Goal: Transaction & Acquisition: Obtain resource

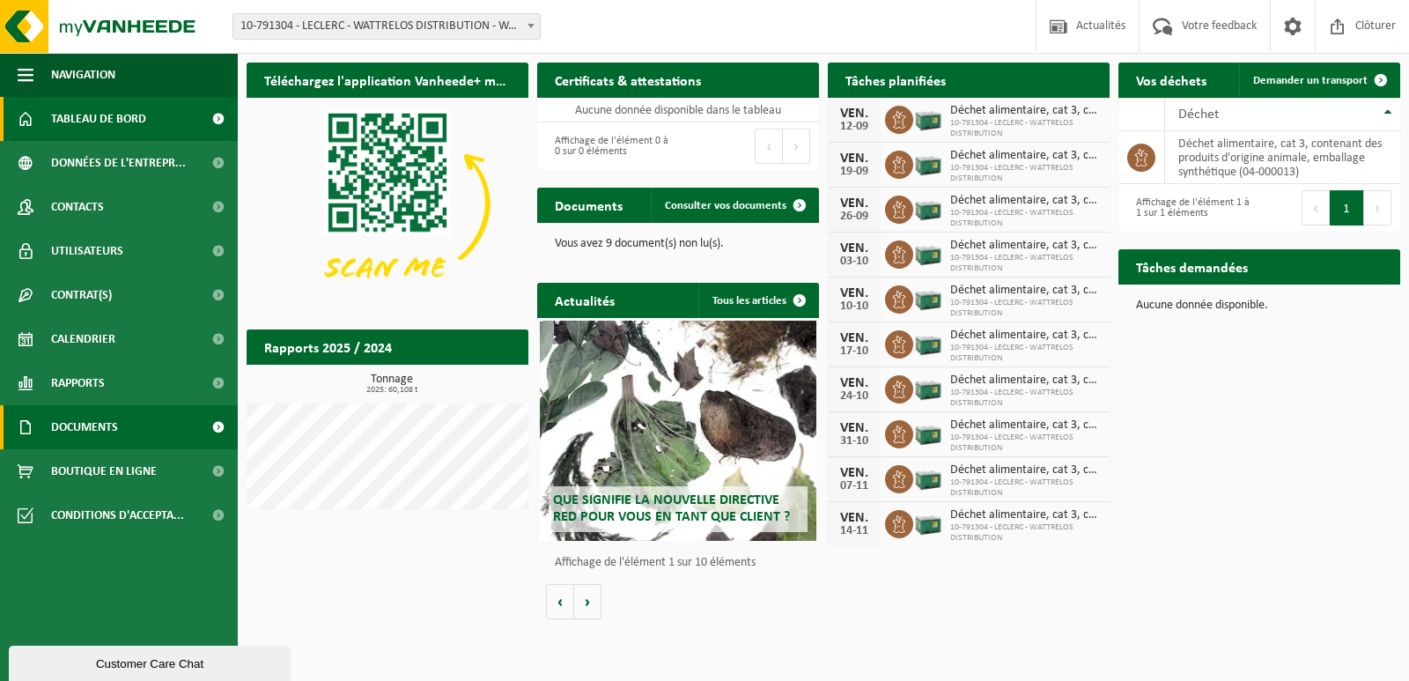
click at [215, 424] on span at bounding box center [218, 427] width 40 height 44
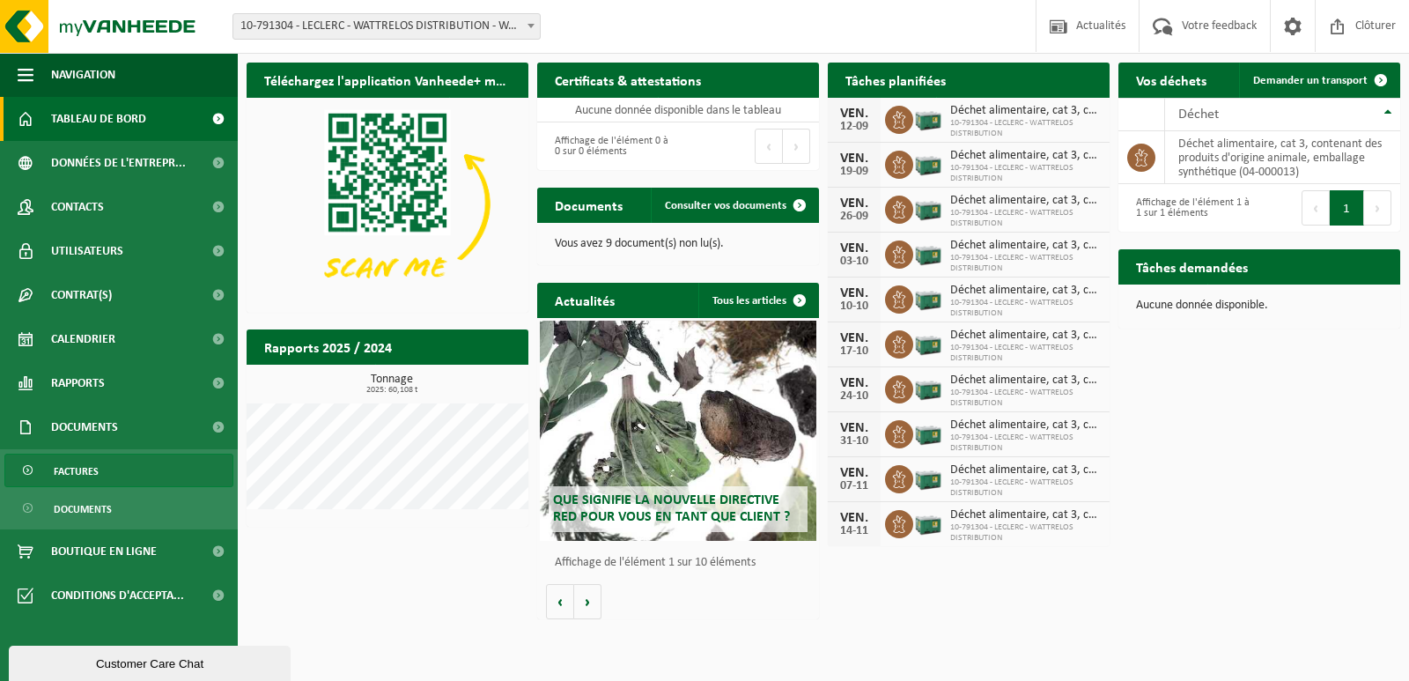
click at [74, 467] on span "Factures" at bounding box center [76, 470] width 45 height 33
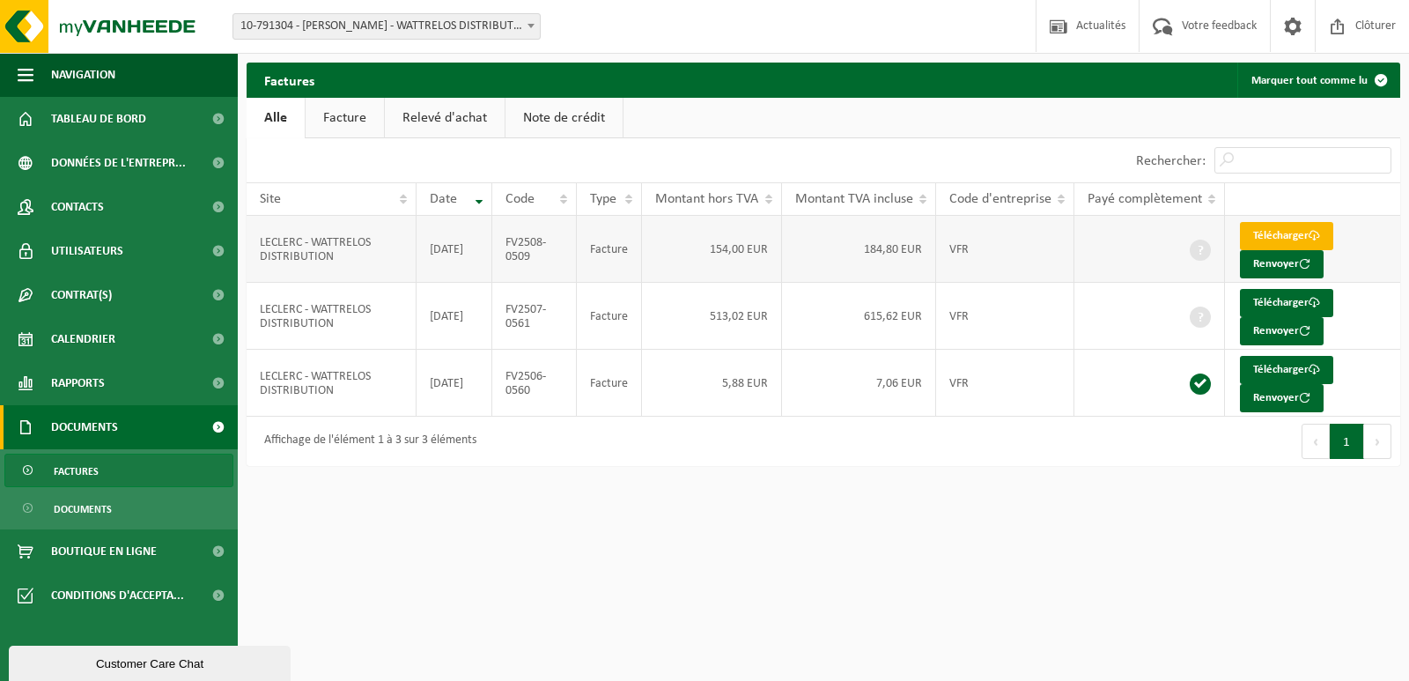
click at [1273, 234] on link "Télécharger" at bounding box center [1286, 236] width 93 height 28
click at [349, 123] on link "Facture" at bounding box center [345, 118] width 78 height 41
click at [460, 122] on link "Relevé d'achat" at bounding box center [446, 118] width 120 height 41
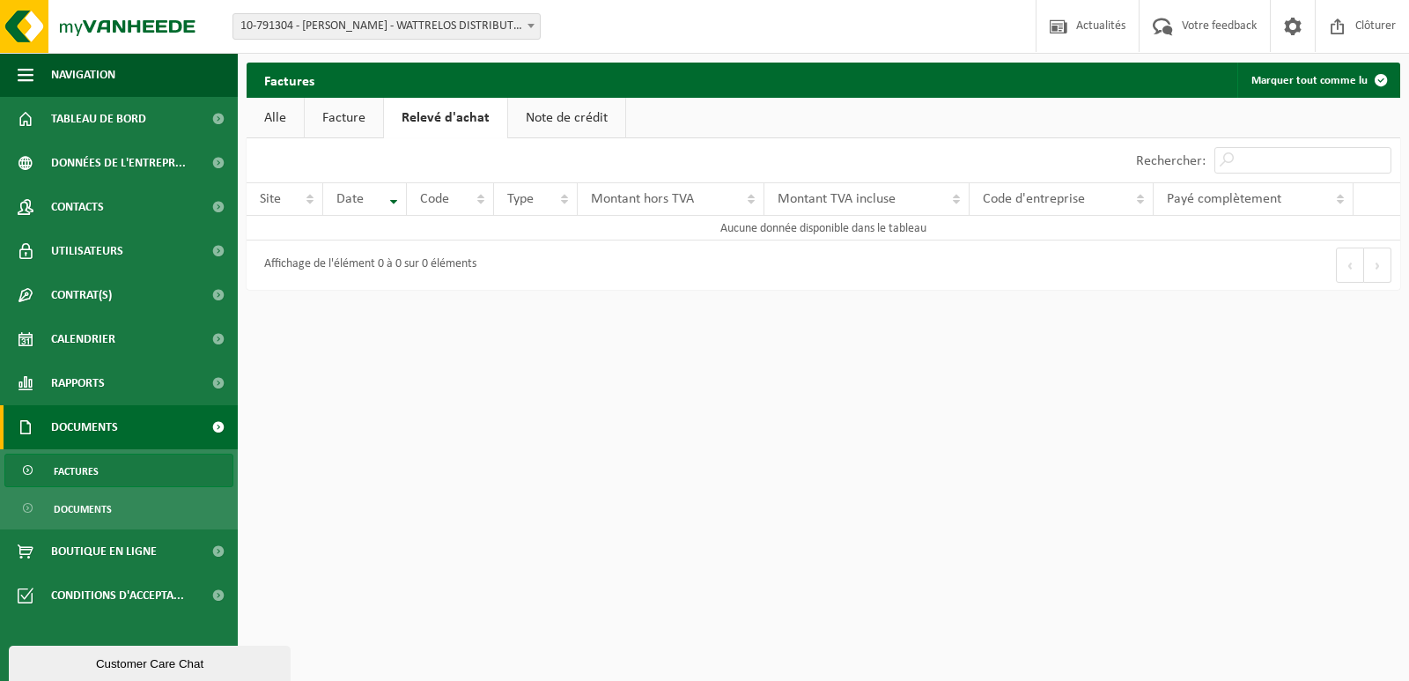
click at [531, 119] on link "Note de crédit" at bounding box center [566, 118] width 117 height 41
click at [281, 114] on link "Alle" at bounding box center [275, 118] width 57 height 41
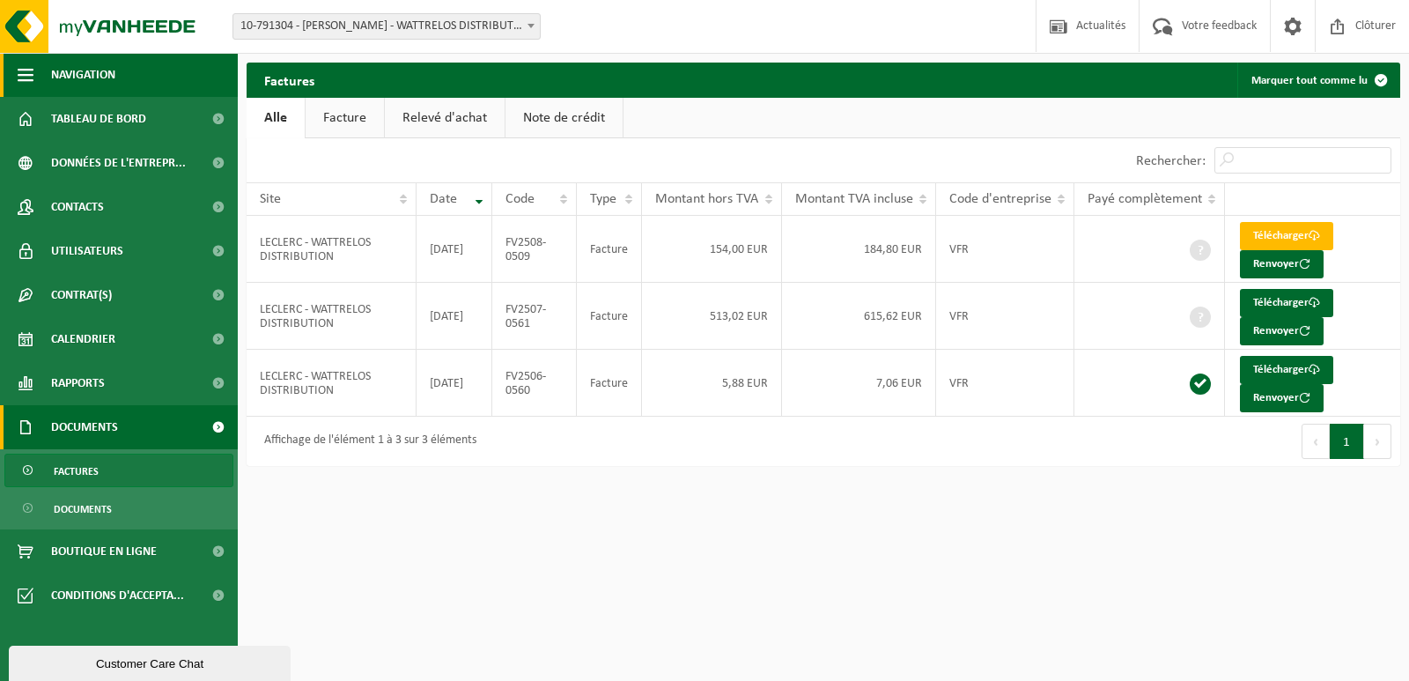
click at [38, 75] on button "Navigation" at bounding box center [119, 75] width 238 height 44
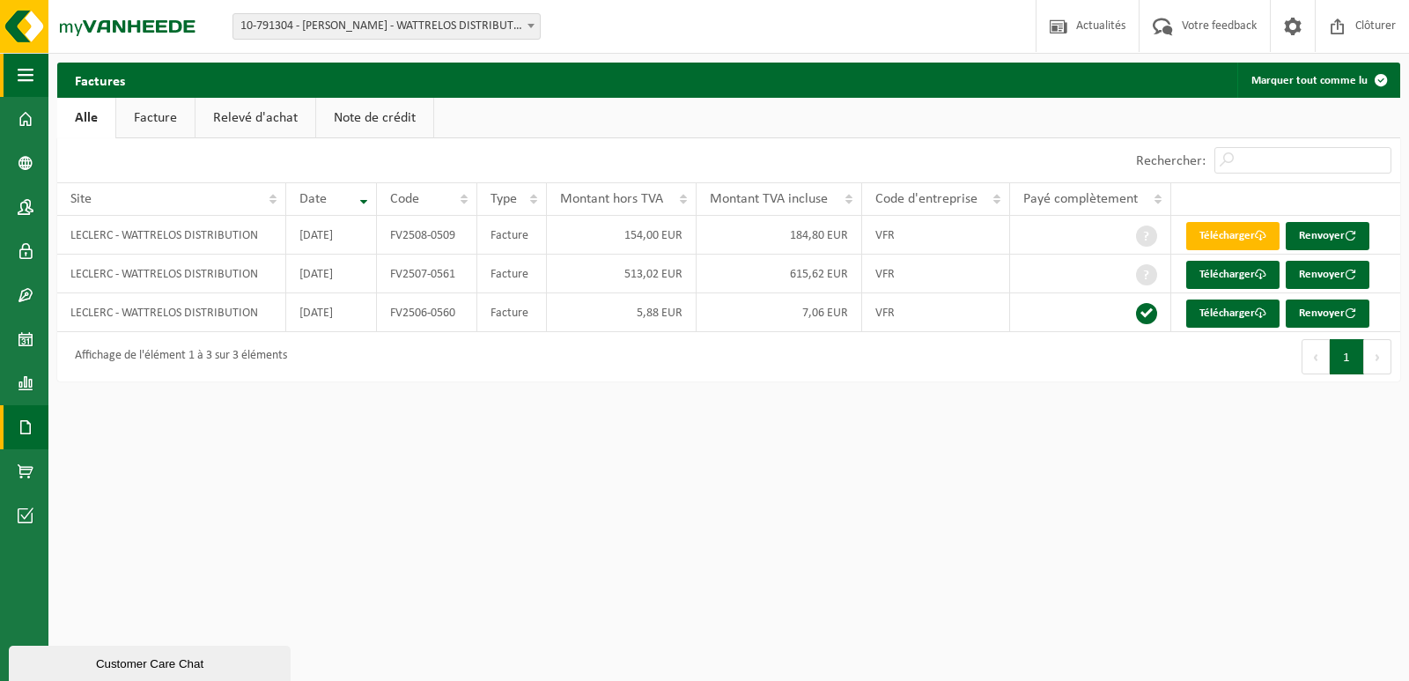
click at [38, 75] on button "Navigation" at bounding box center [24, 75] width 48 height 44
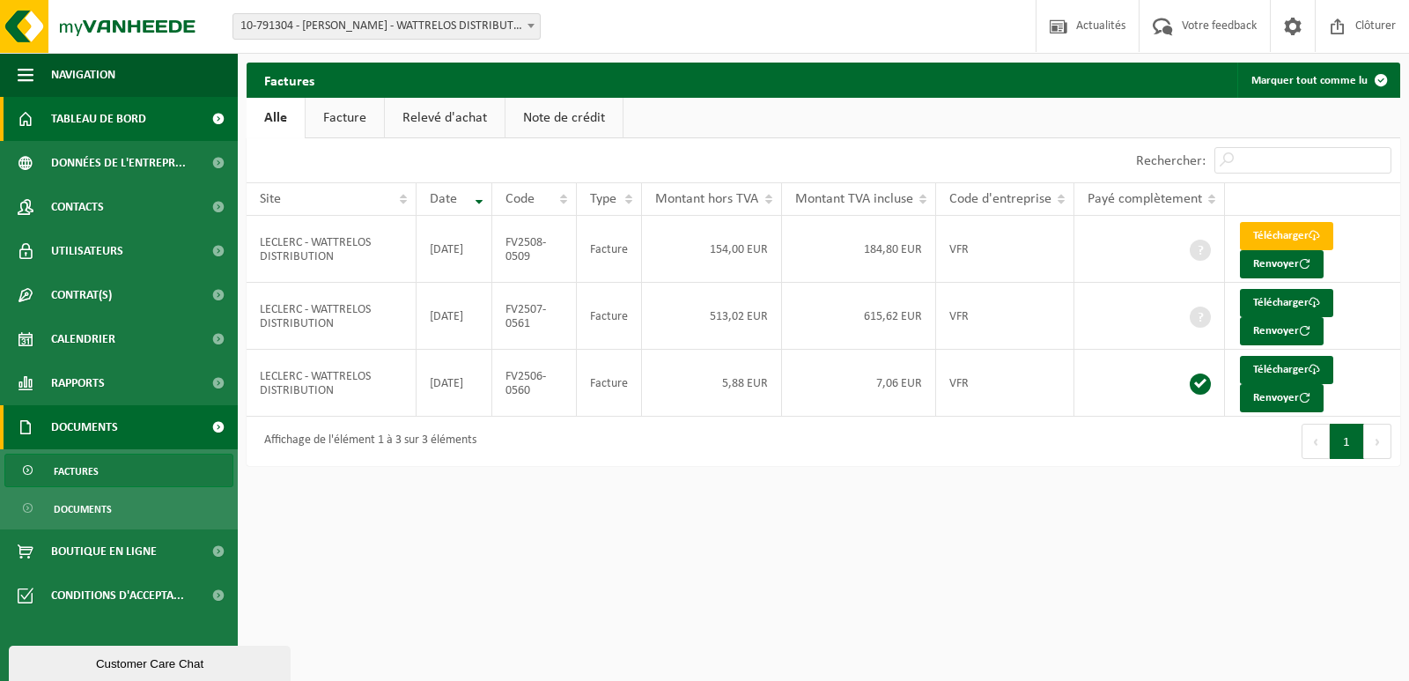
click at [219, 114] on span at bounding box center [218, 119] width 40 height 44
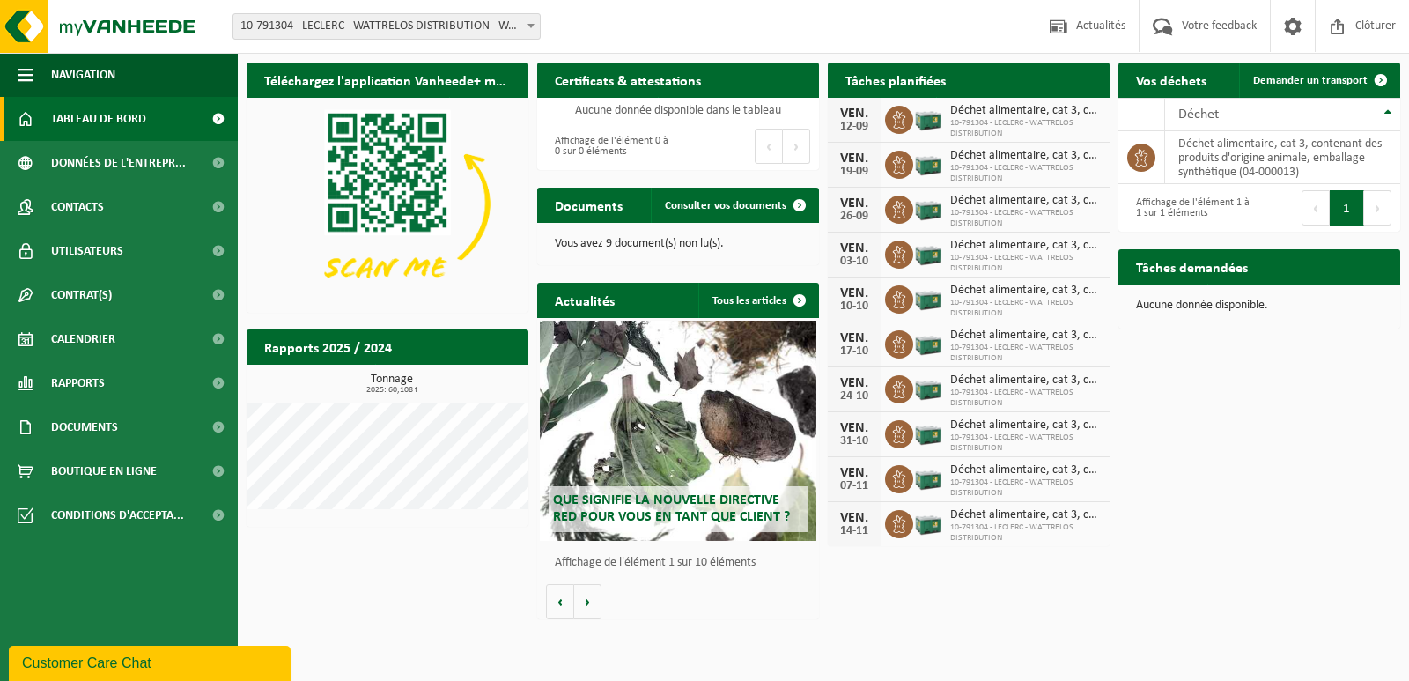
click at [519, 26] on span "10-791304 - LECLERC - WATTRELOS DISTRIBUTION - WATTRELOS" at bounding box center [386, 26] width 306 height 25
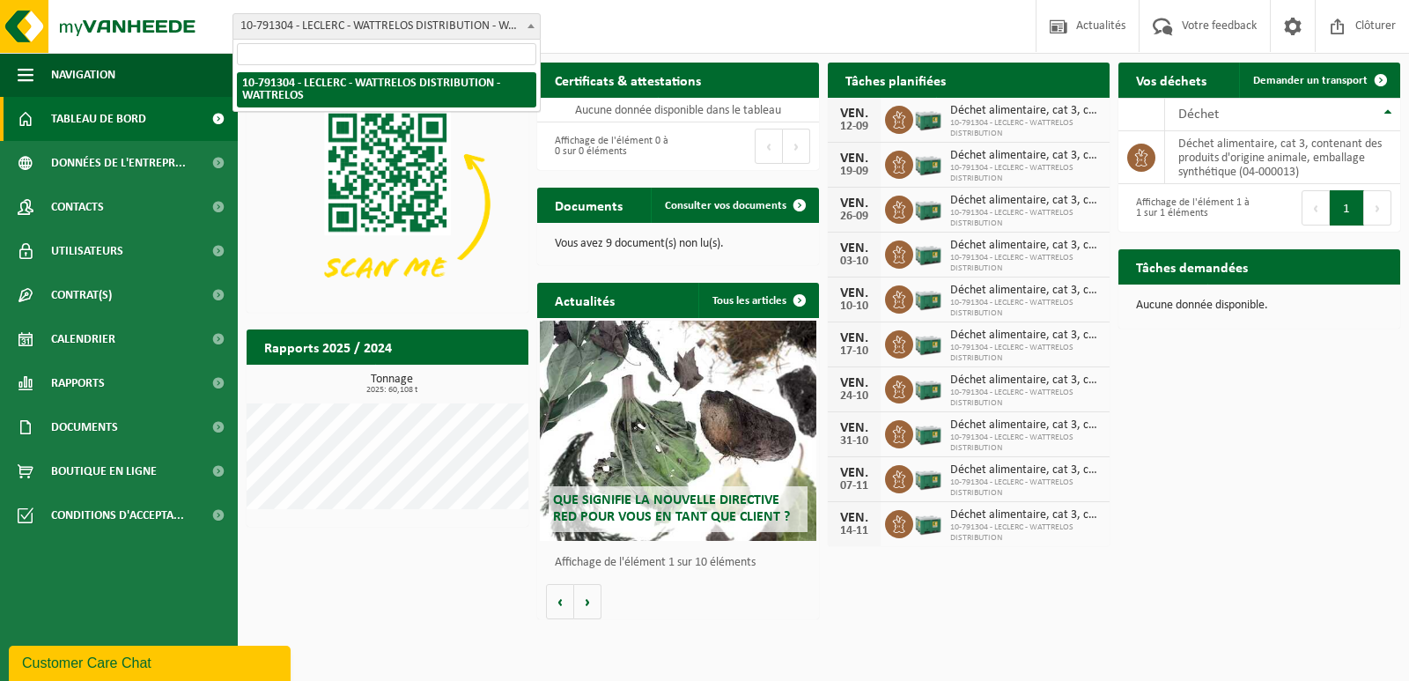
click at [519, 26] on span "10-791304 - LECLERC - WATTRELOS DISTRIBUTION - WATTRELOS" at bounding box center [386, 26] width 306 height 25
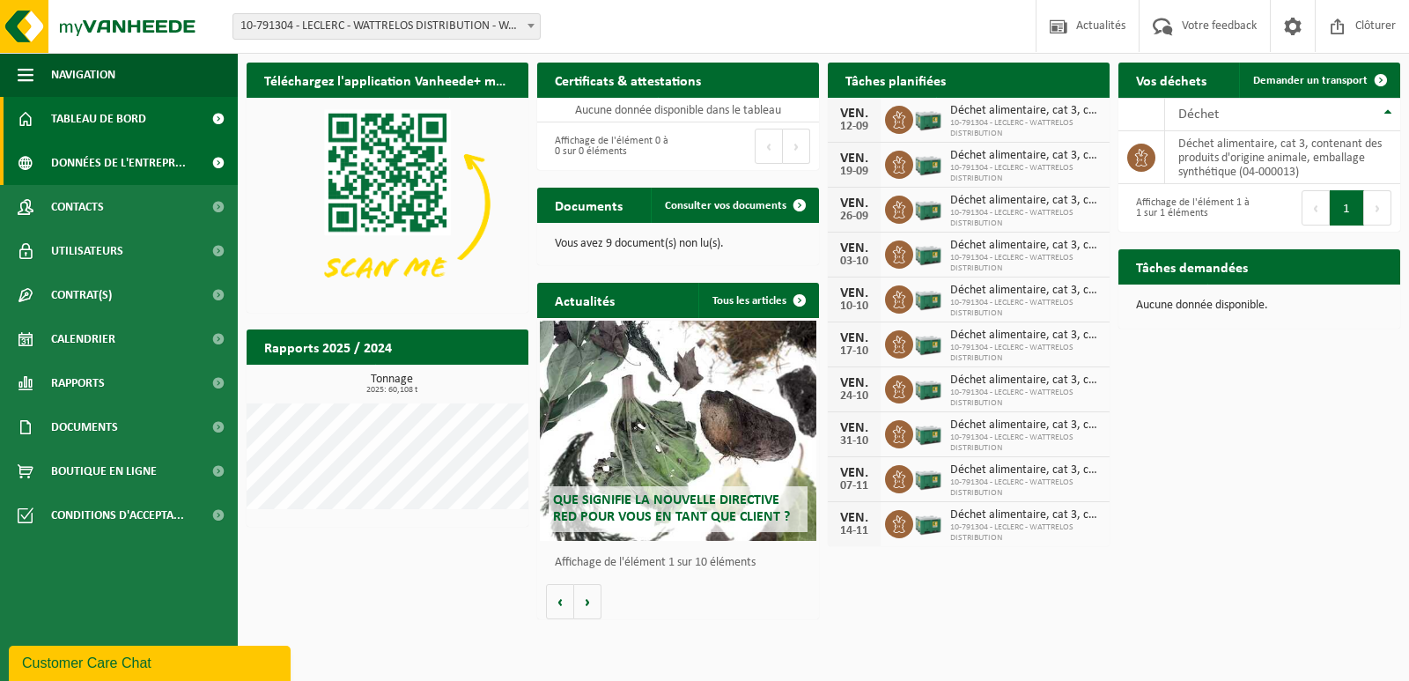
click at [212, 164] on span at bounding box center [218, 163] width 40 height 44
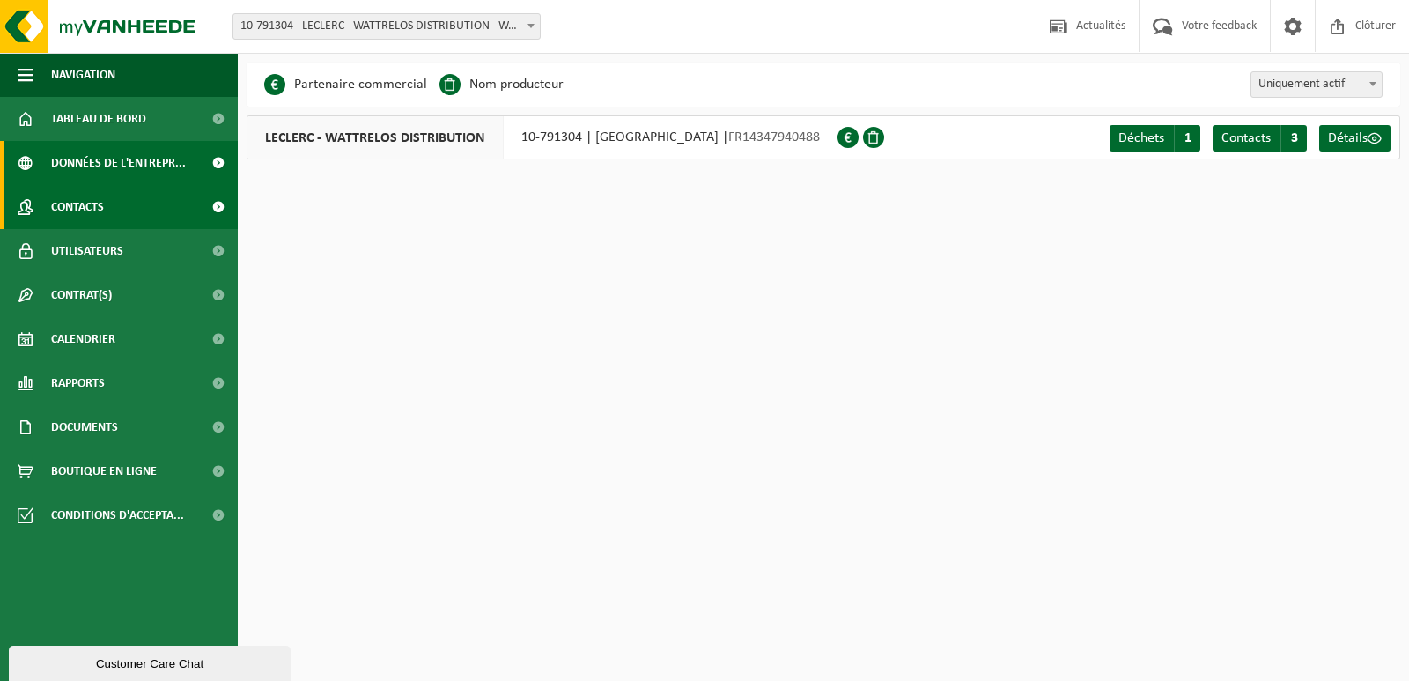
click at [220, 203] on span at bounding box center [218, 207] width 40 height 44
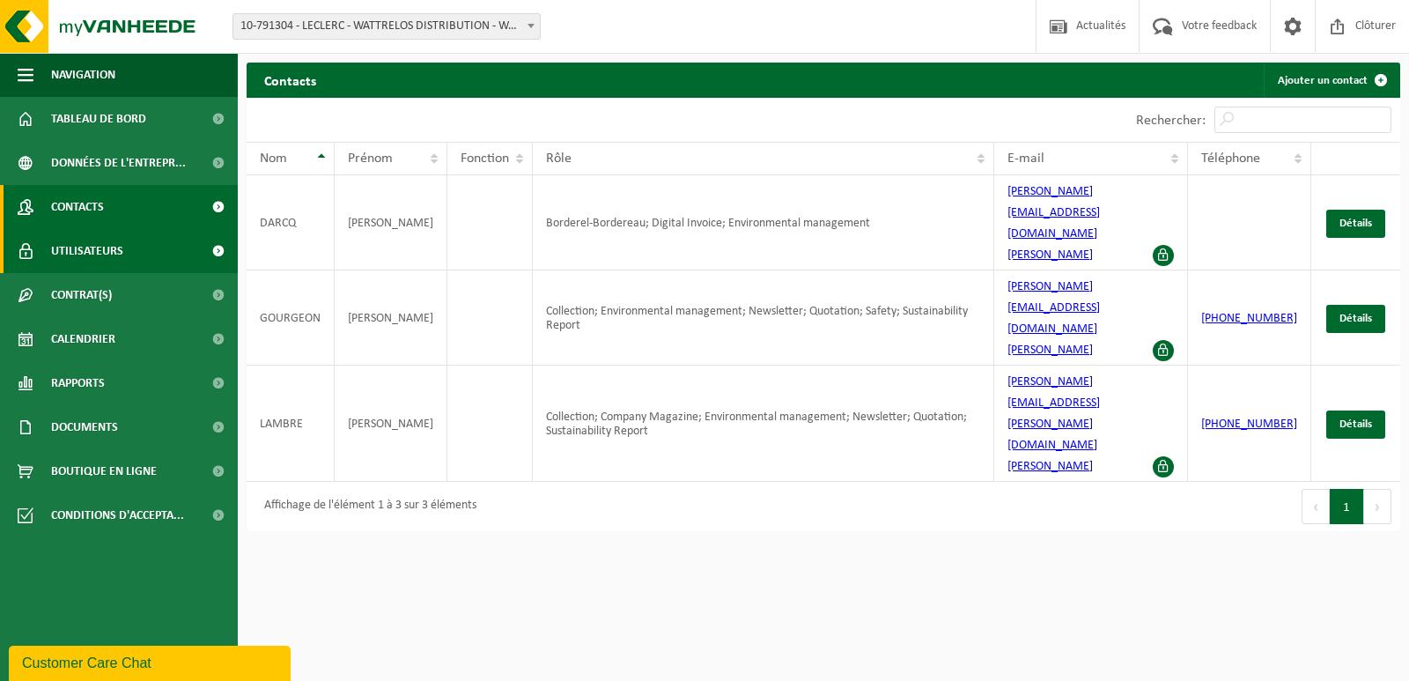
click at [219, 251] on span at bounding box center [218, 251] width 40 height 44
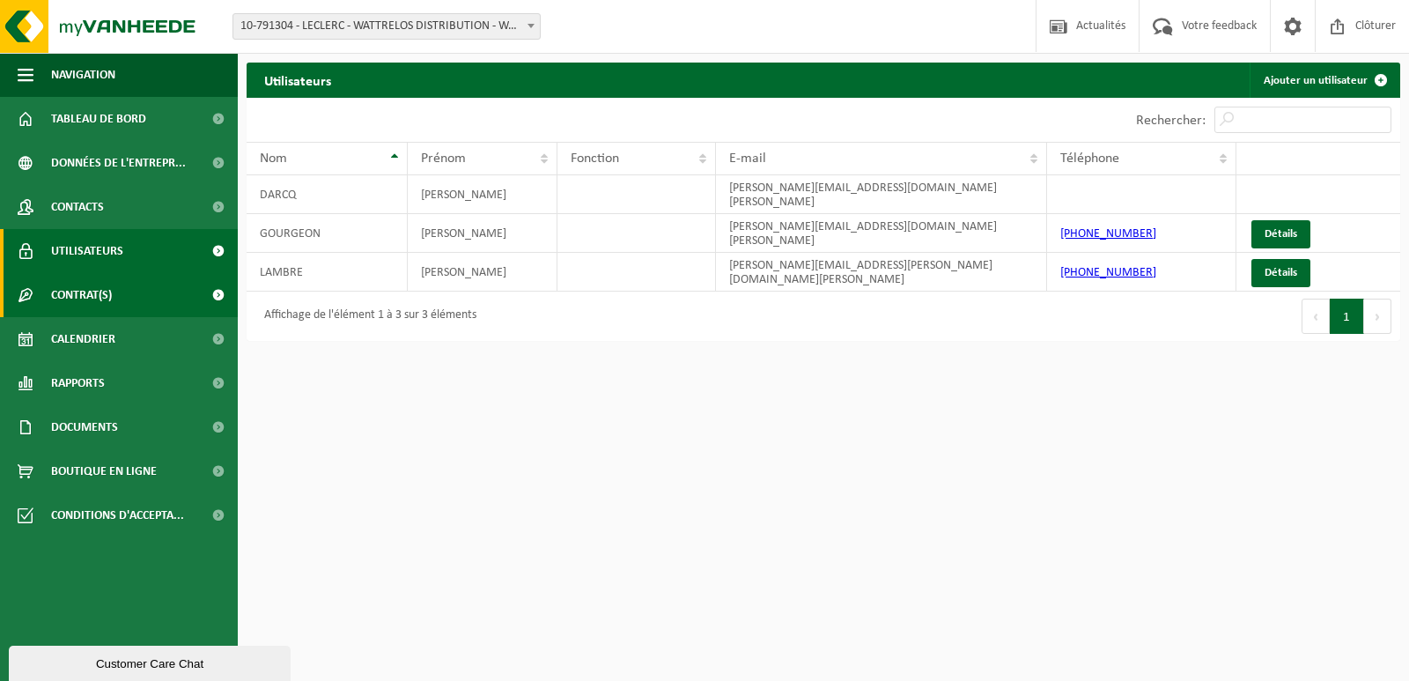
click at [218, 291] on span at bounding box center [218, 295] width 40 height 44
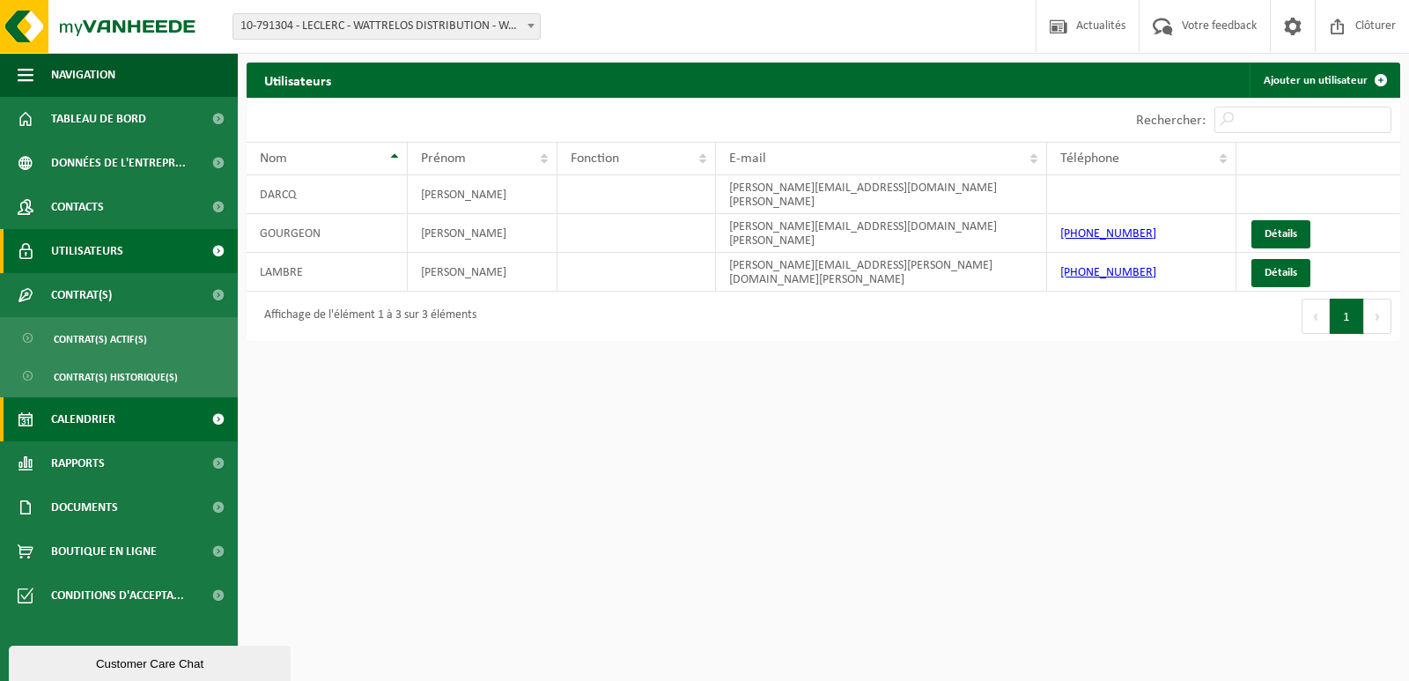
click at [214, 414] on span at bounding box center [218, 419] width 40 height 44
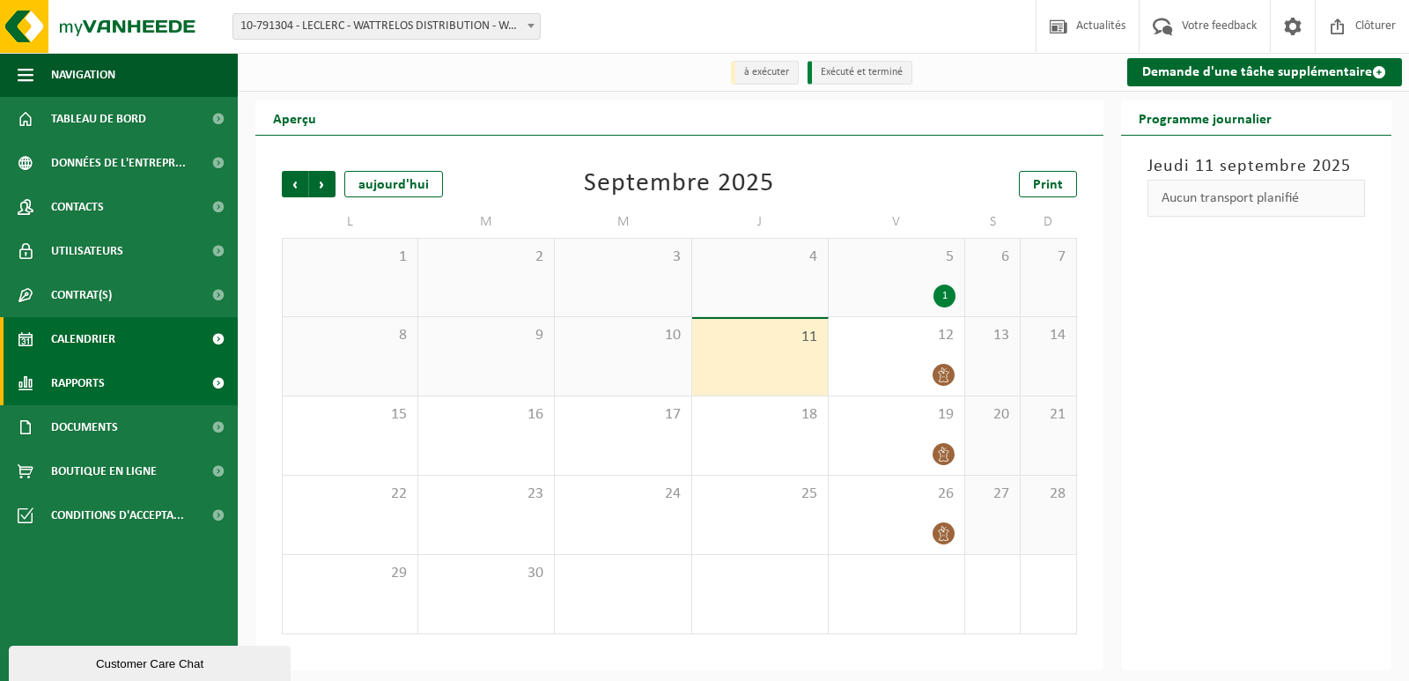
click at [218, 380] on span at bounding box center [218, 383] width 40 height 44
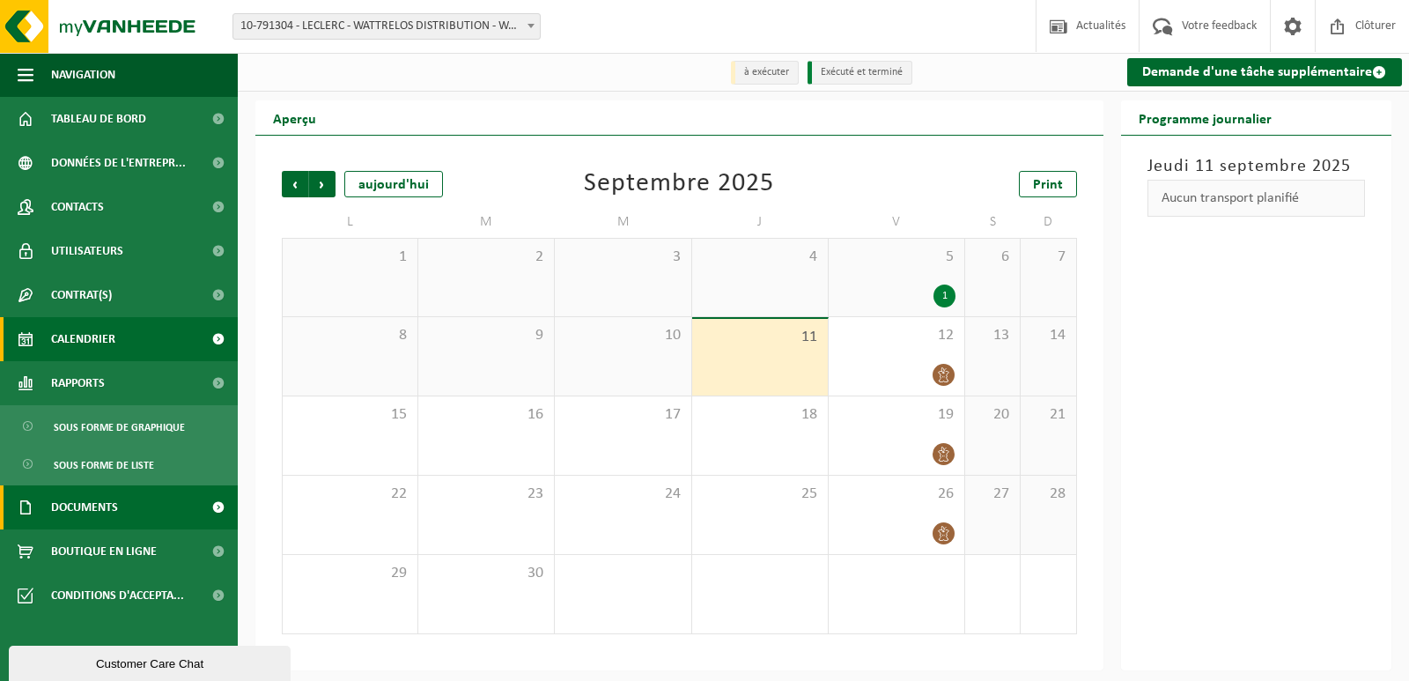
click at [217, 506] on span at bounding box center [218, 507] width 40 height 44
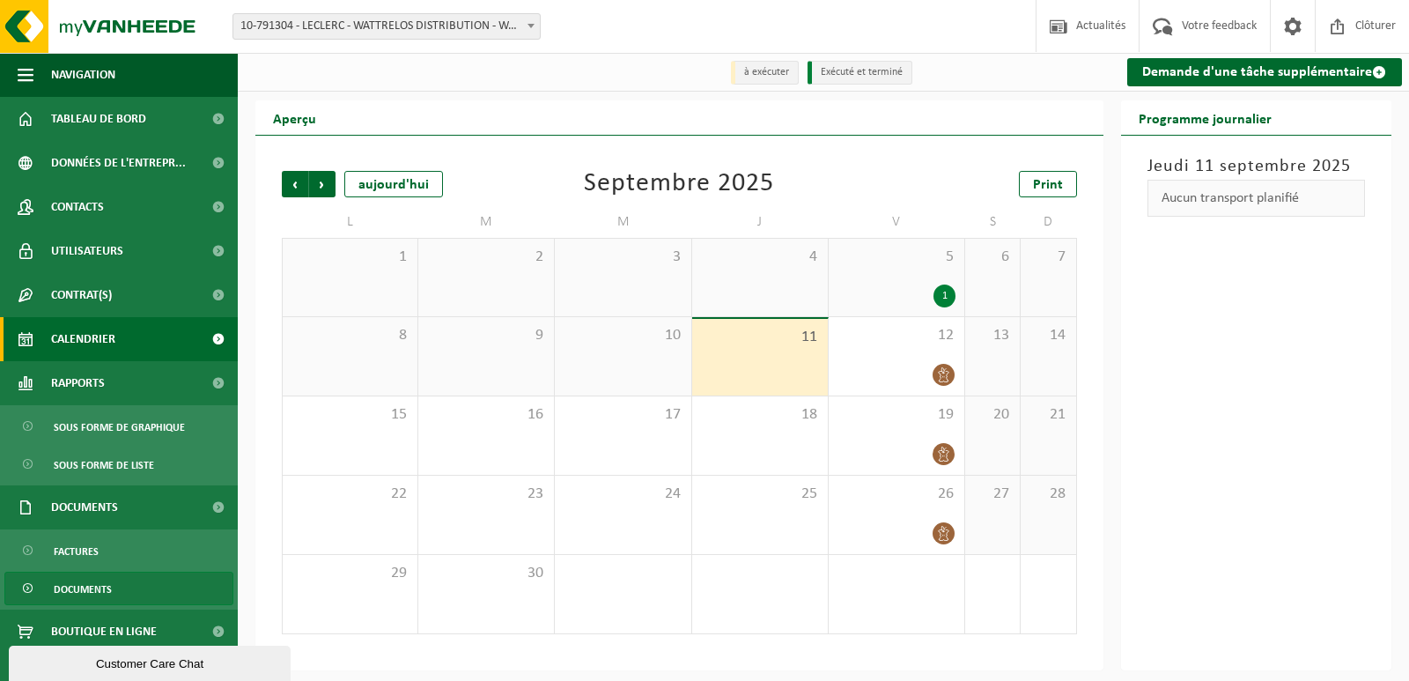
click at [92, 589] on span "Documents" at bounding box center [83, 588] width 58 height 33
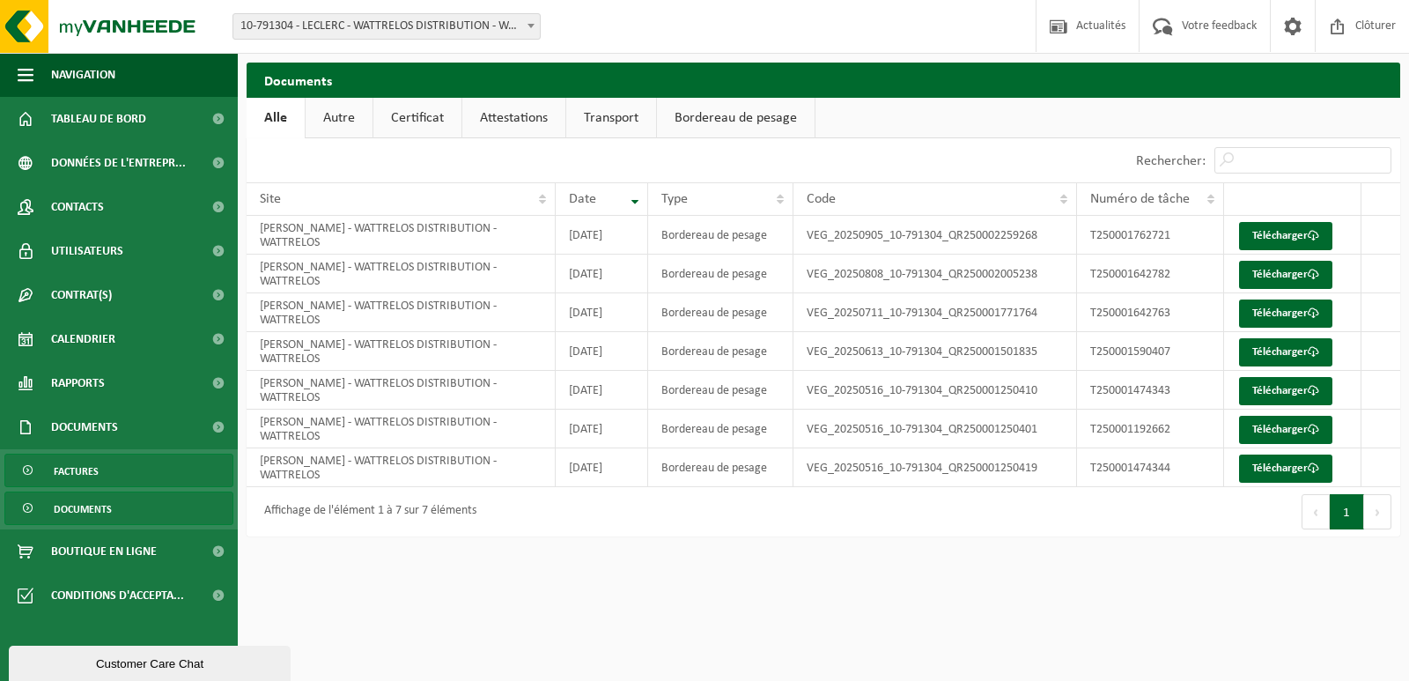
click at [95, 468] on span "Factures" at bounding box center [76, 470] width 45 height 33
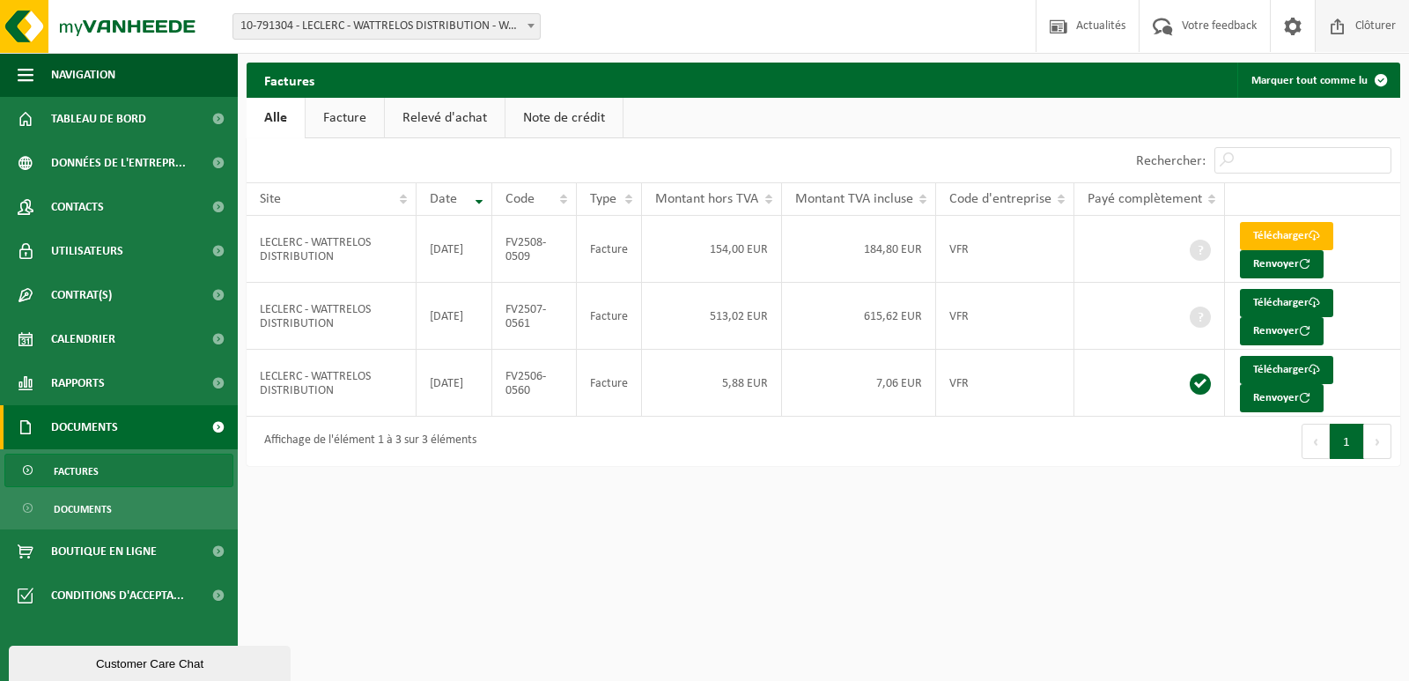
click at [1359, 26] on span "Clôturer" at bounding box center [1375, 26] width 49 height 52
